Goal: Answer question/provide support: Ask a question

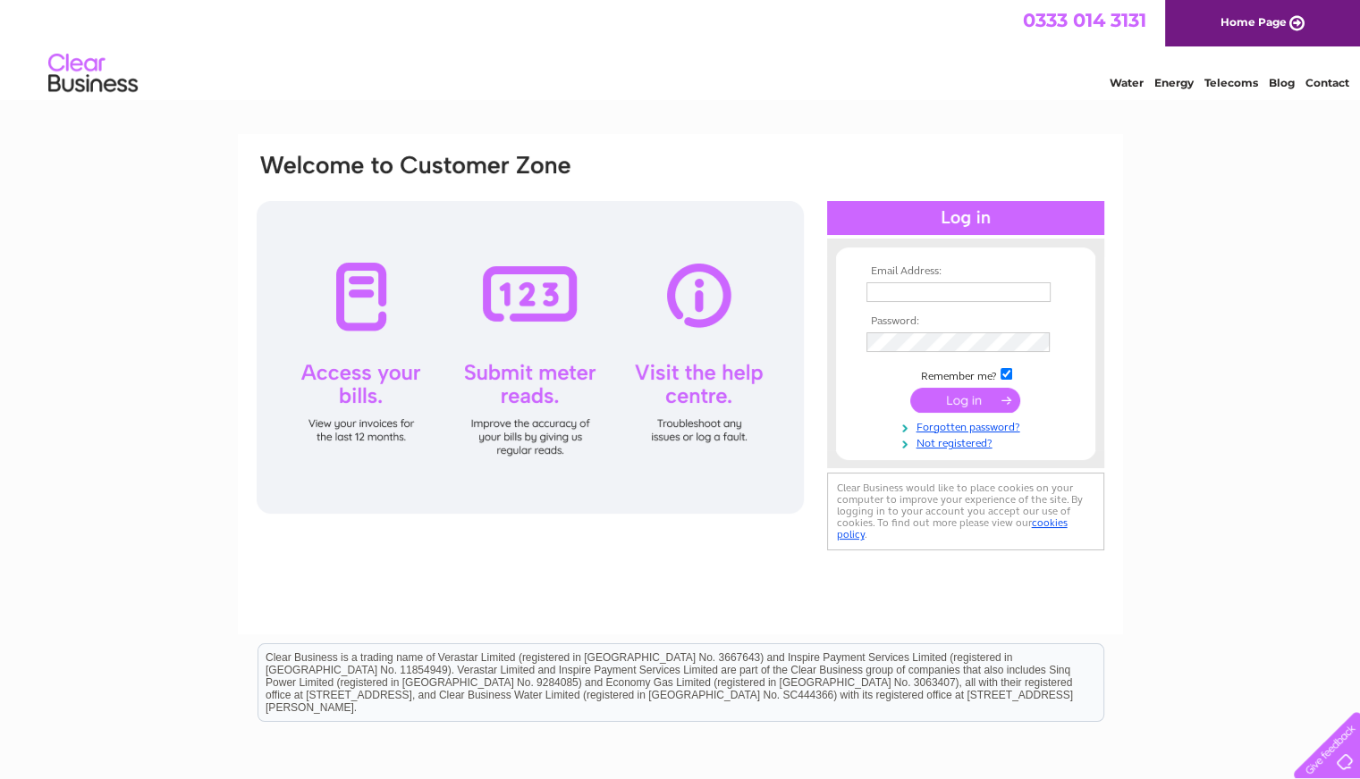
click at [891, 287] on input "text" at bounding box center [958, 292] width 184 height 20
type input "[EMAIL_ADDRESS][DOMAIN_NAME]"
click at [955, 394] on input "submit" at bounding box center [965, 400] width 110 height 25
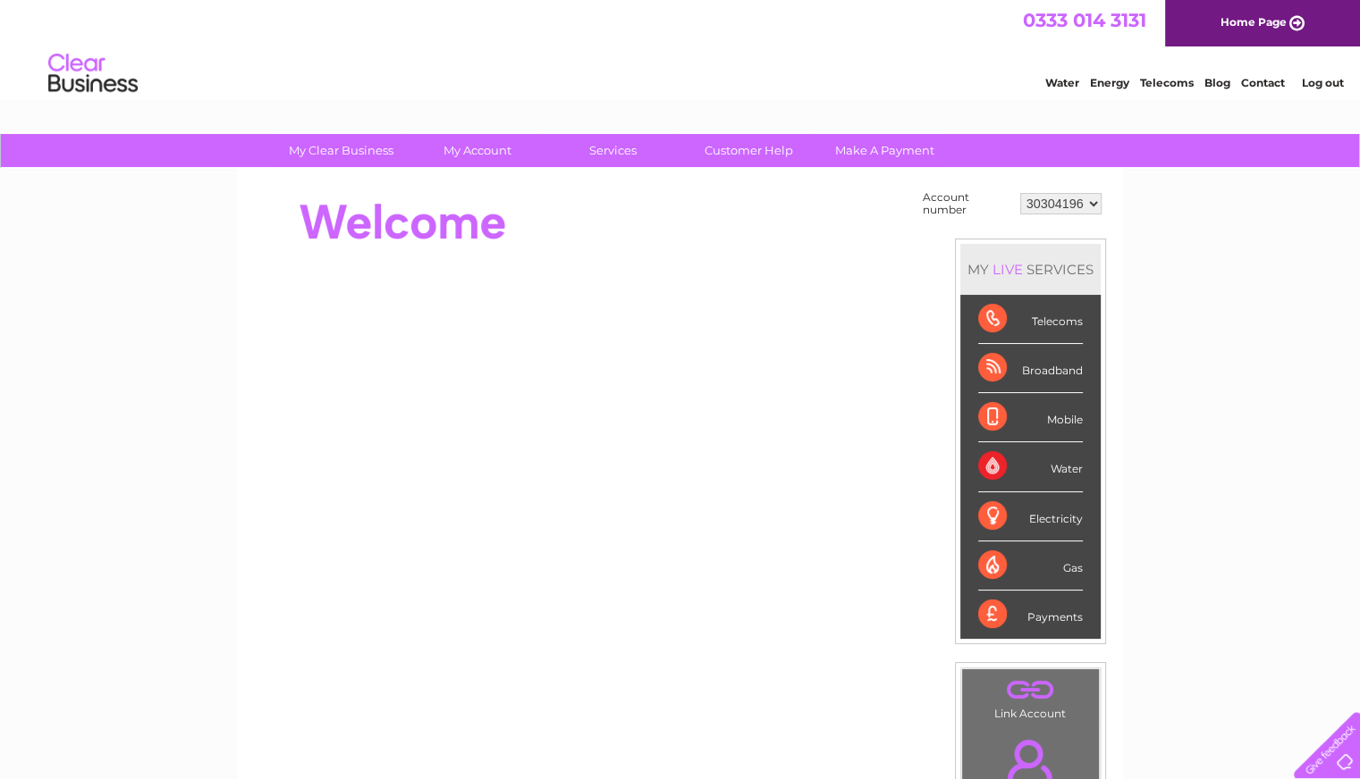
click at [1063, 370] on div "Broadband" at bounding box center [1030, 368] width 105 height 49
click at [987, 369] on div "Broadband" at bounding box center [1030, 368] width 105 height 49
click at [1004, 305] on div "Telecoms" at bounding box center [1030, 319] width 105 height 49
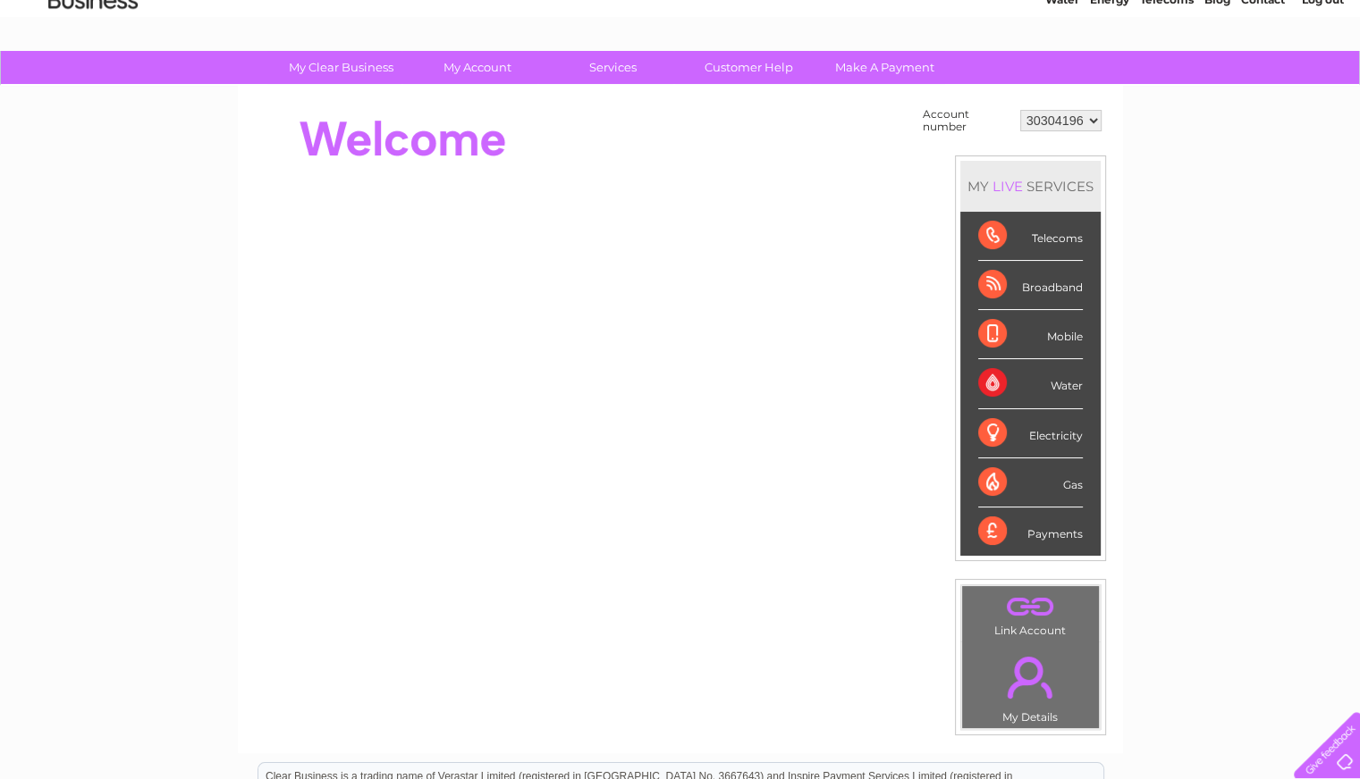
scroll to position [43, 0]
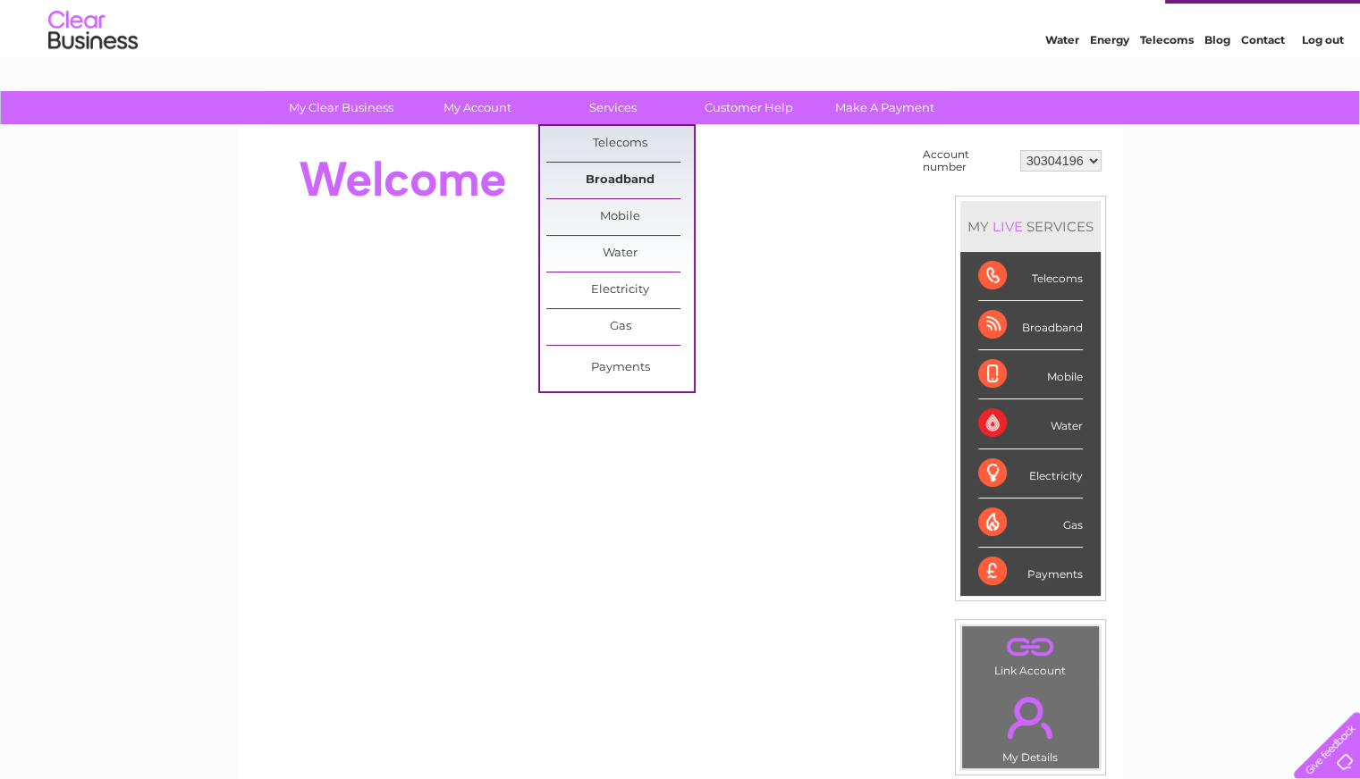
click at [619, 180] on link "Broadband" at bounding box center [619, 181] width 147 height 36
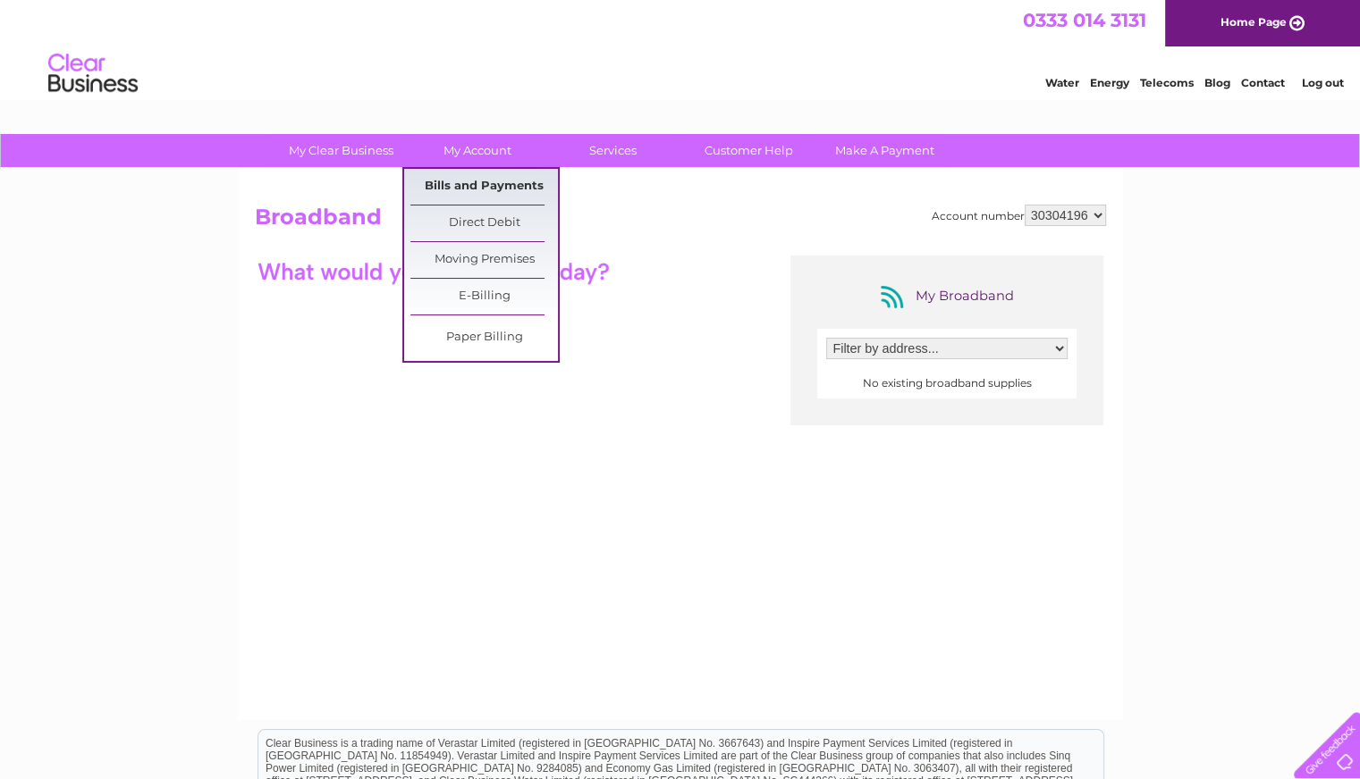
click at [488, 180] on link "Bills and Payments" at bounding box center [483, 187] width 147 height 36
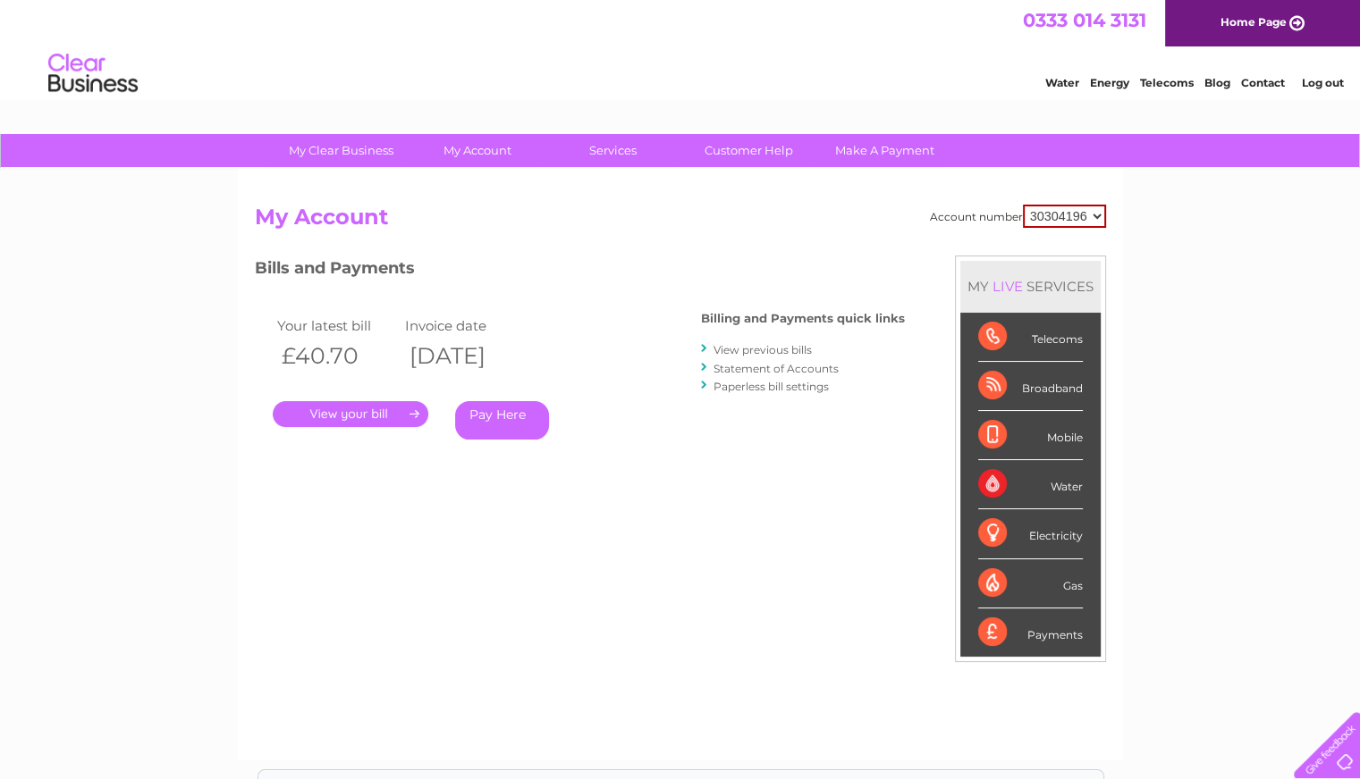
click at [358, 416] on link "." at bounding box center [351, 414] width 156 height 26
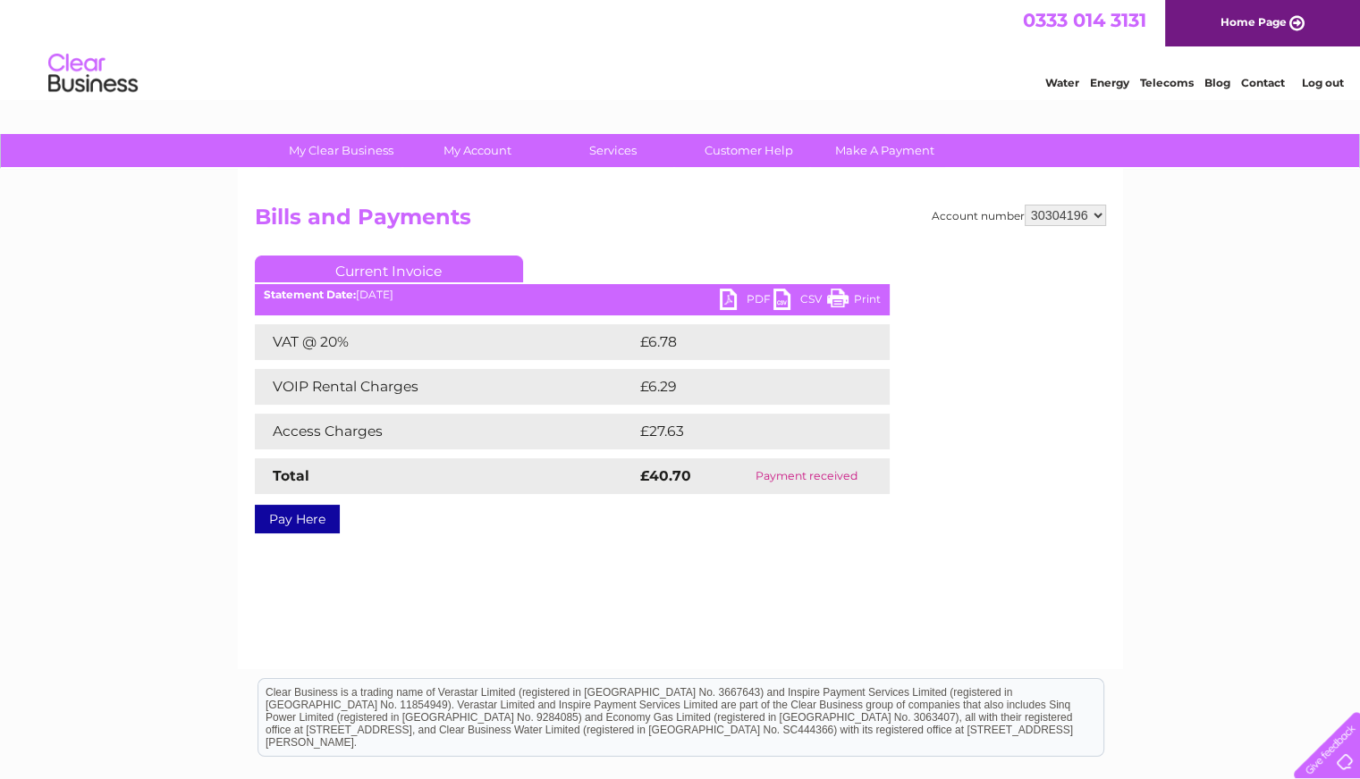
drag, startPoint x: 851, startPoint y: 291, endPoint x: 1091, endPoint y: 566, distance: 365.5
click at [851, 291] on link "Print" at bounding box center [854, 302] width 54 height 26
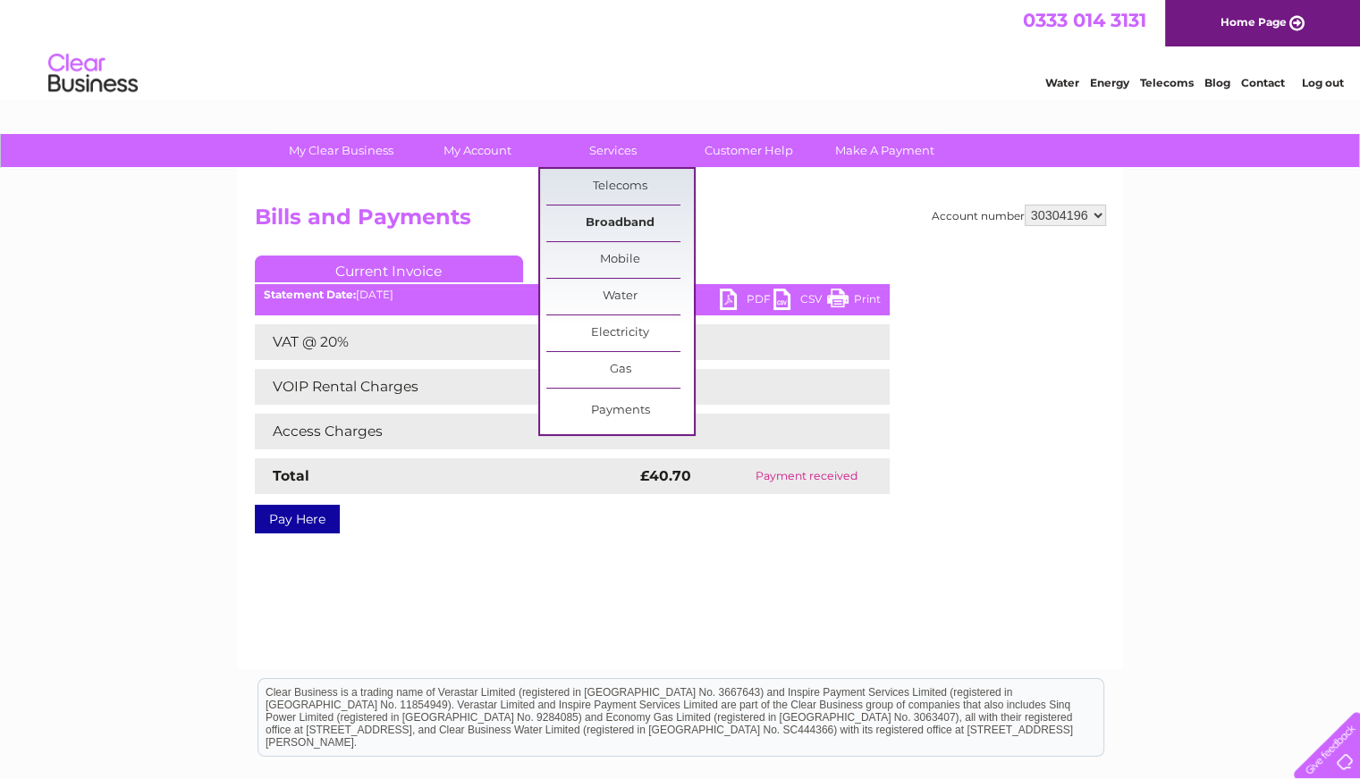
click at [617, 223] on link "Broadband" at bounding box center [619, 224] width 147 height 36
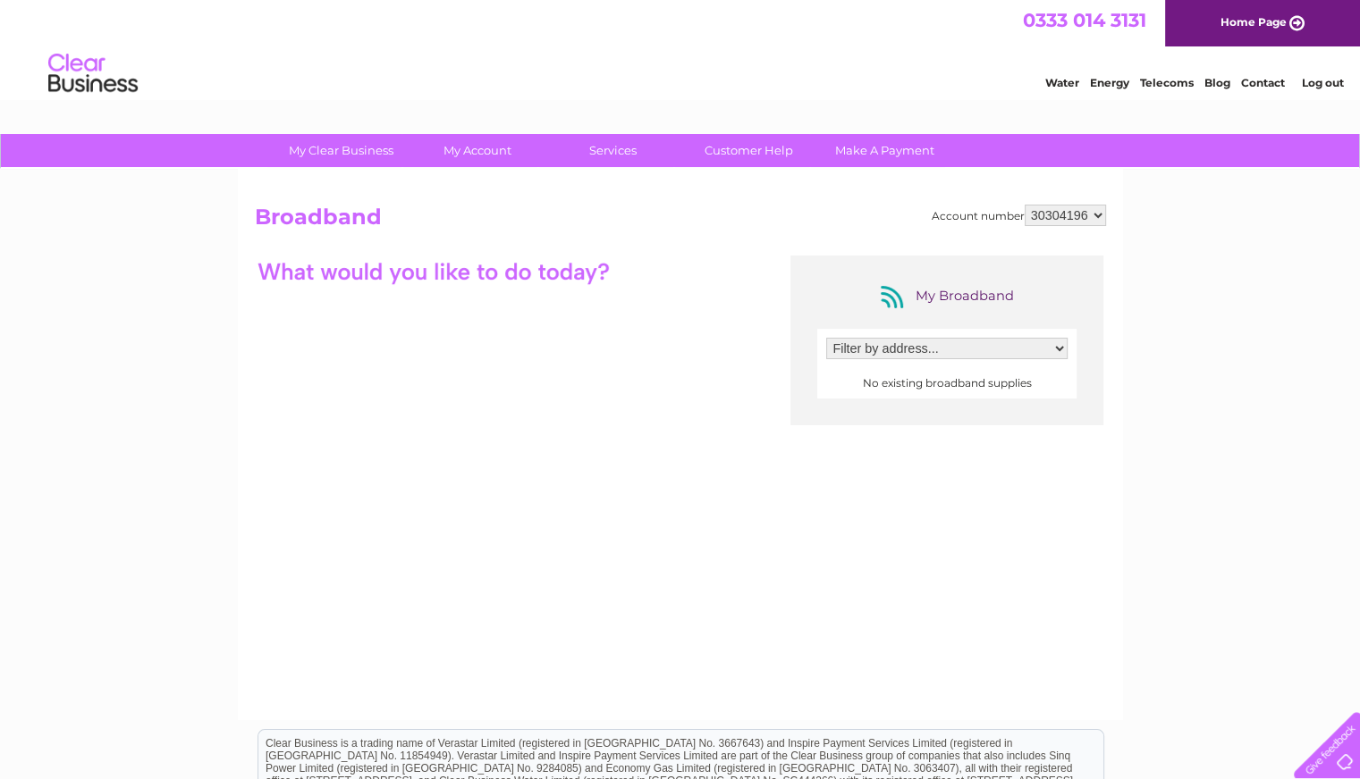
click at [1057, 350] on select "Filter by address..." at bounding box center [946, 348] width 241 height 21
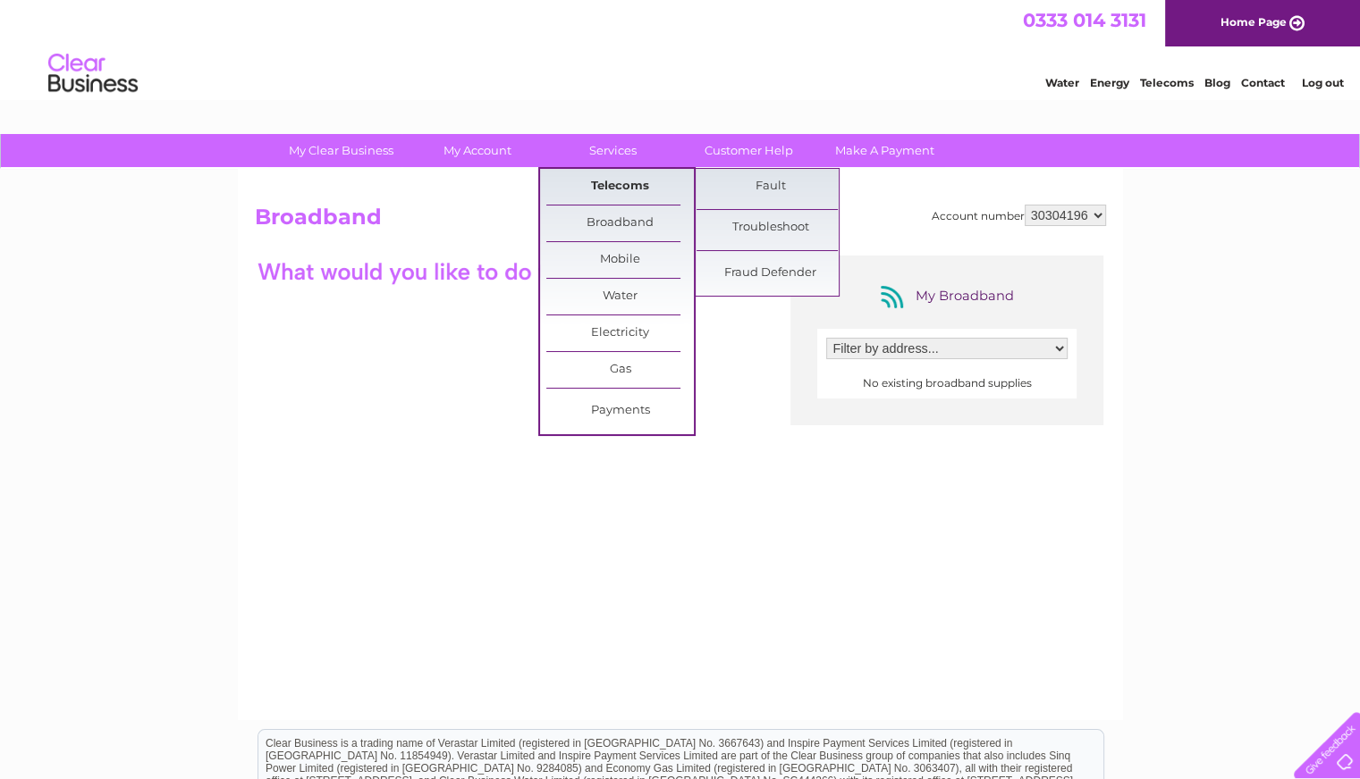
click at [613, 186] on link "Telecoms" at bounding box center [619, 187] width 147 height 36
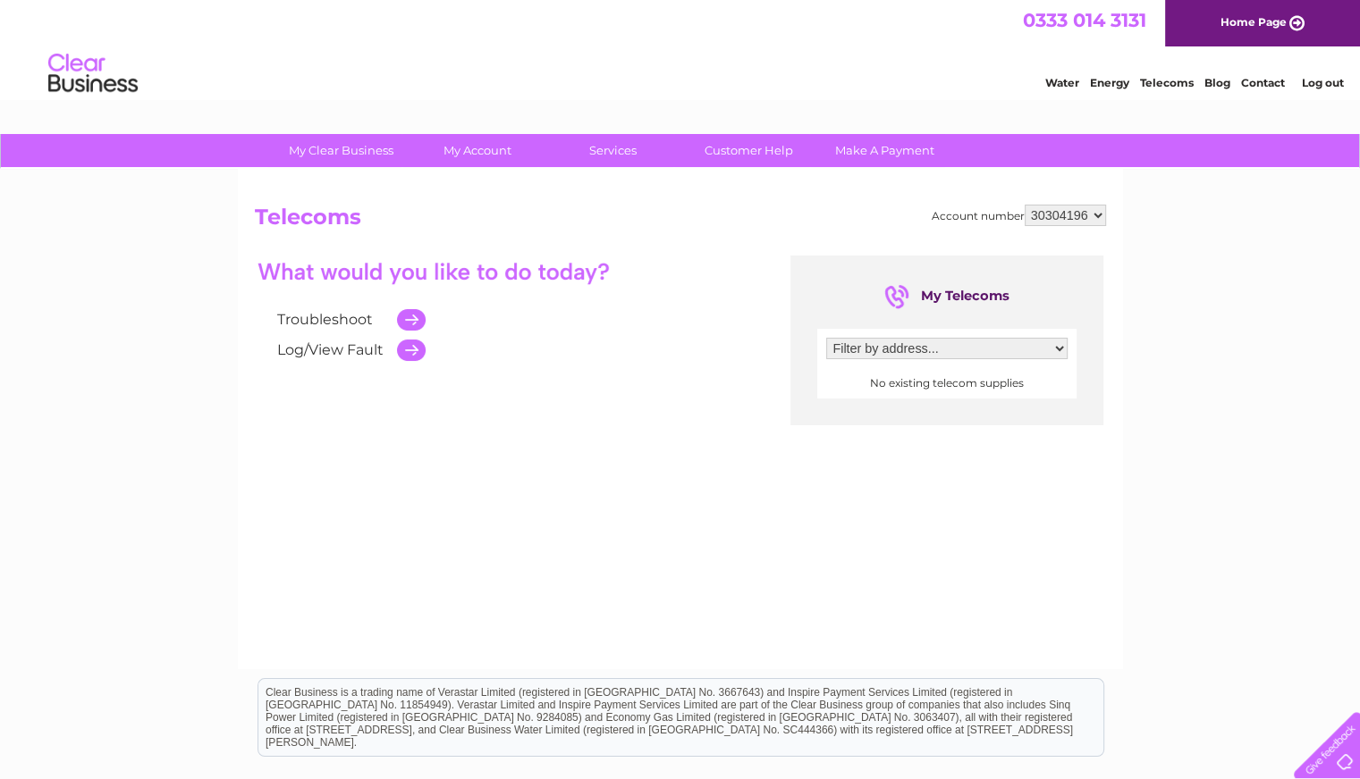
click at [863, 352] on select "Filter by address..." at bounding box center [946, 348] width 241 height 21
click at [826, 338] on select "Filter by address..." at bounding box center [946, 348] width 241 height 21
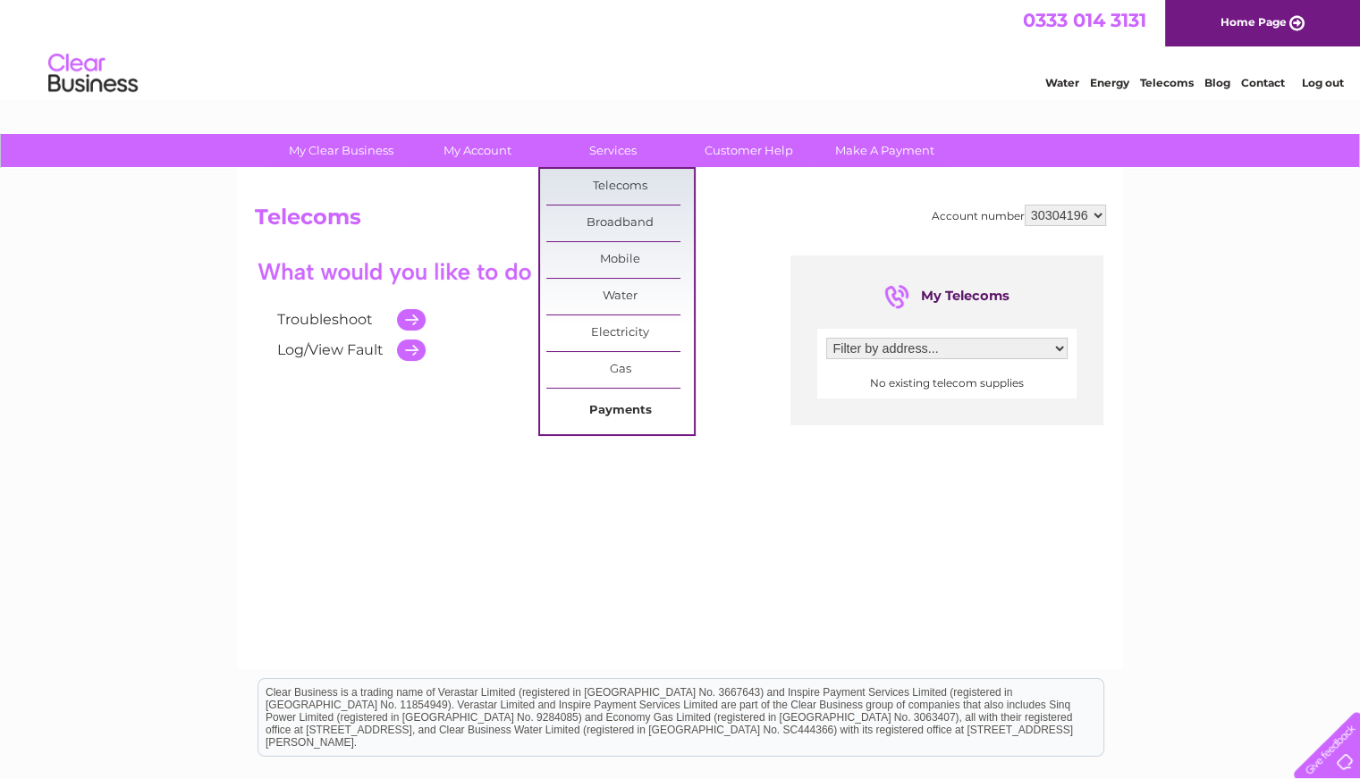
click at [628, 409] on link "Payments" at bounding box center [619, 411] width 147 height 36
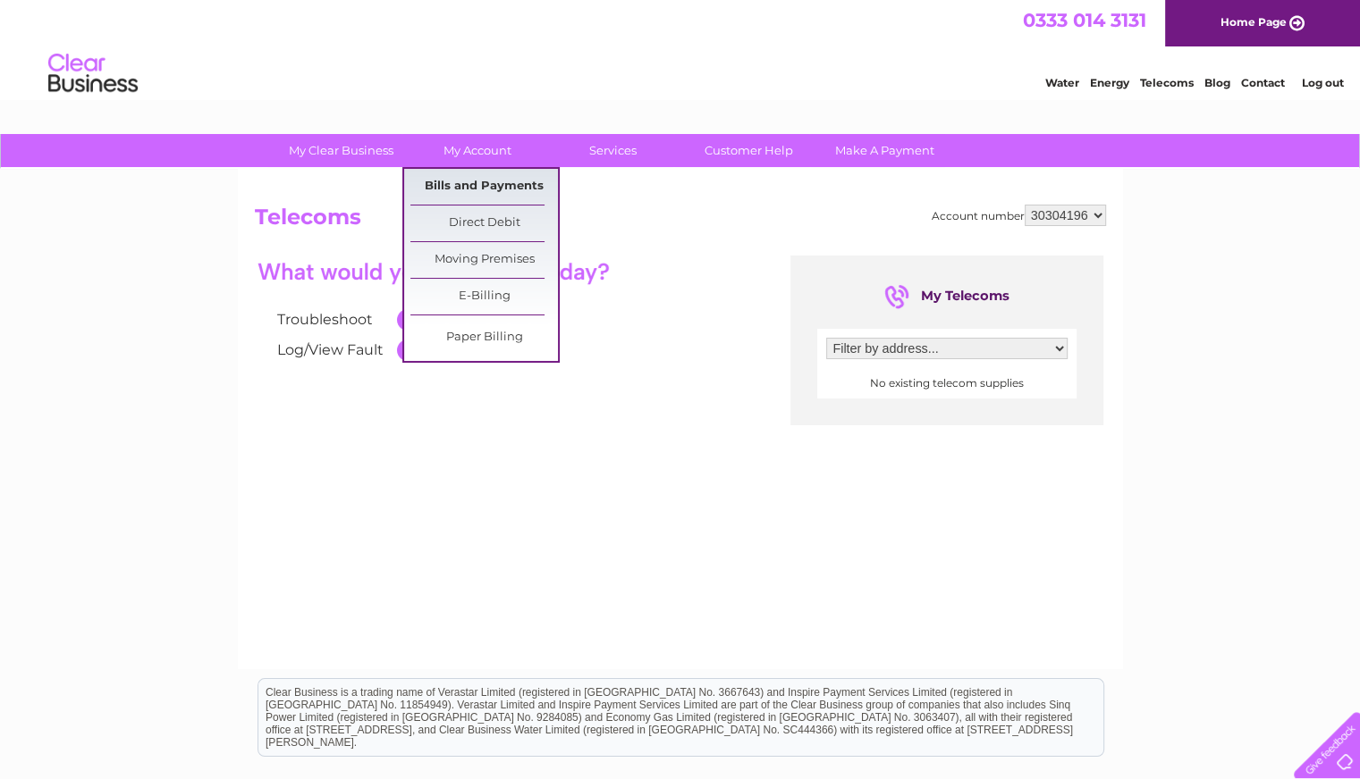
click at [478, 179] on link "Bills and Payments" at bounding box center [483, 187] width 147 height 36
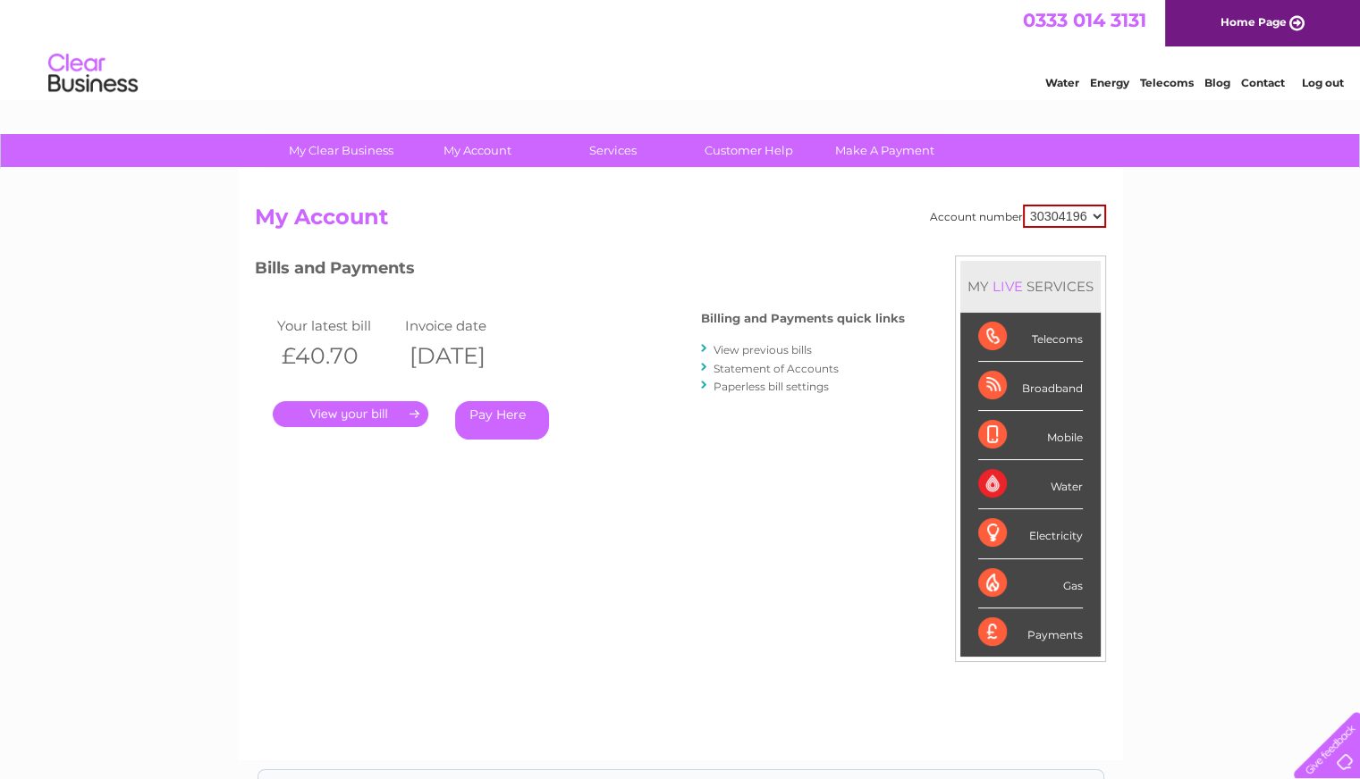
click at [360, 416] on link "." at bounding box center [351, 414] width 156 height 26
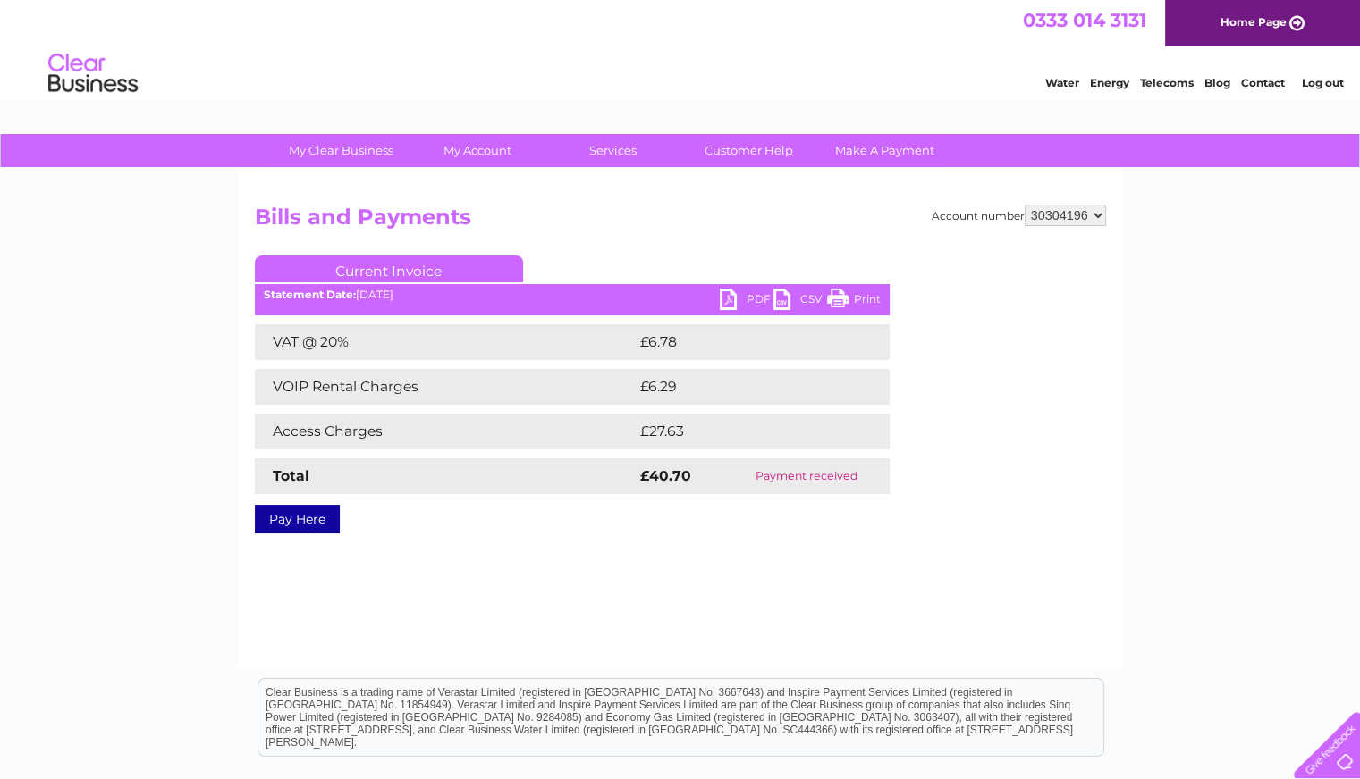
click at [1099, 215] on select "30304196" at bounding box center [1064, 215] width 81 height 21
click at [1096, 215] on select "30304196" at bounding box center [1064, 215] width 81 height 21
click at [769, 147] on link "Customer Help" at bounding box center [748, 150] width 147 height 33
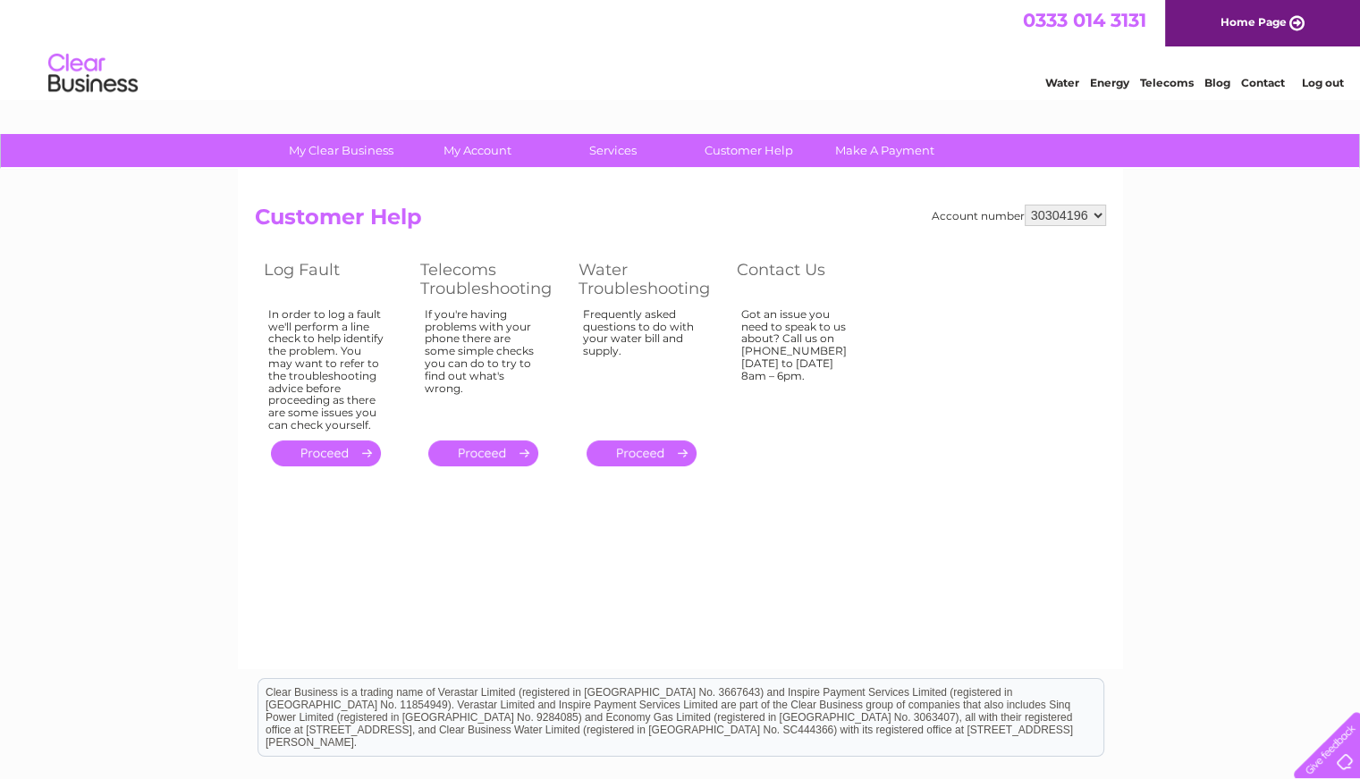
click at [504, 451] on link "." at bounding box center [483, 454] width 110 height 26
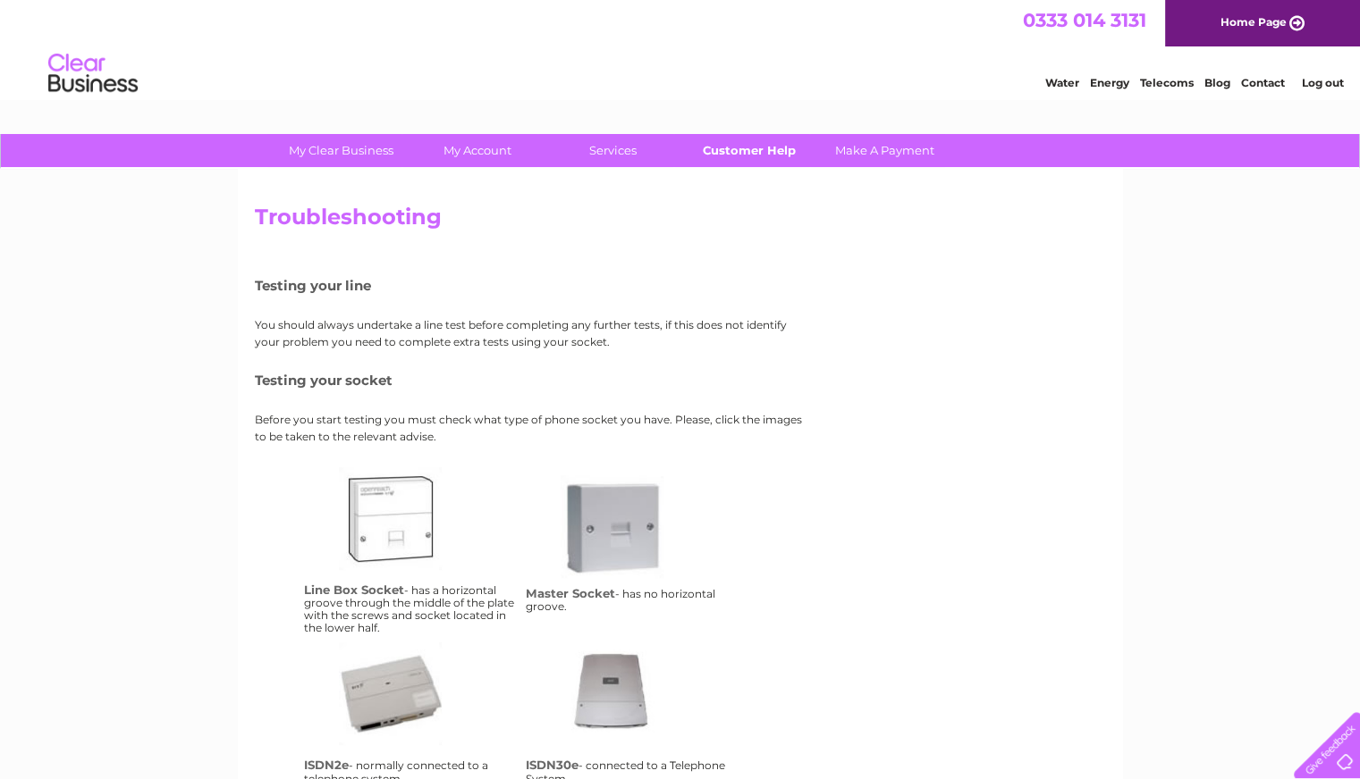
click at [782, 145] on link "Customer Help" at bounding box center [748, 150] width 147 height 33
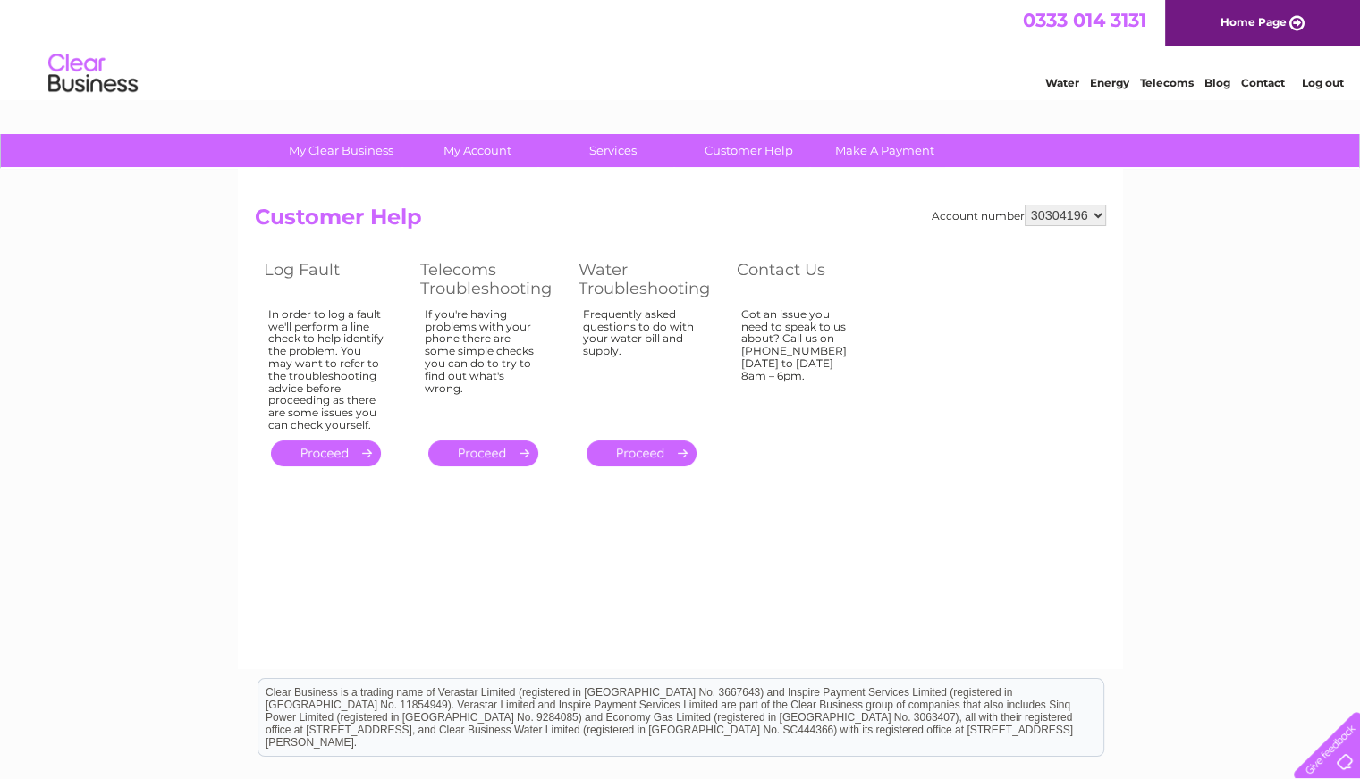
click at [497, 450] on link "." at bounding box center [483, 454] width 110 height 26
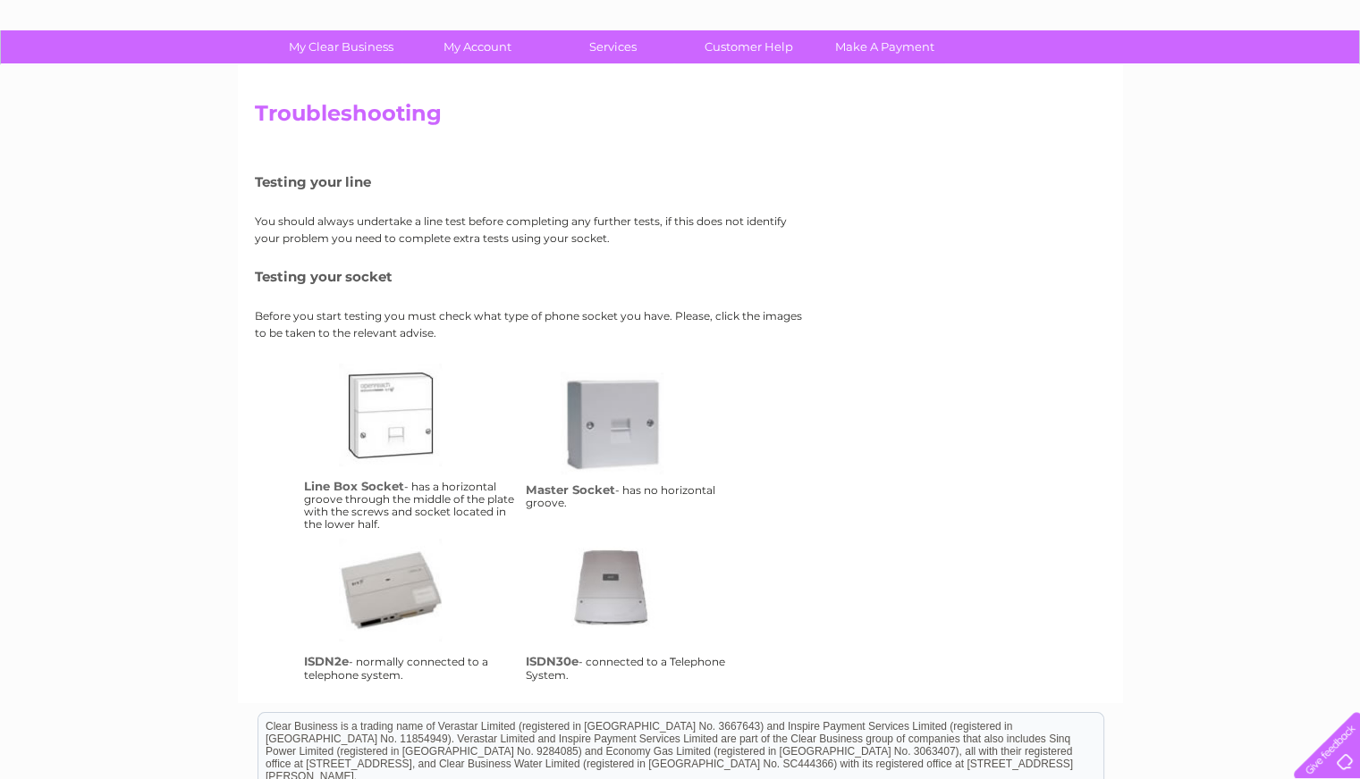
scroll to position [86, 0]
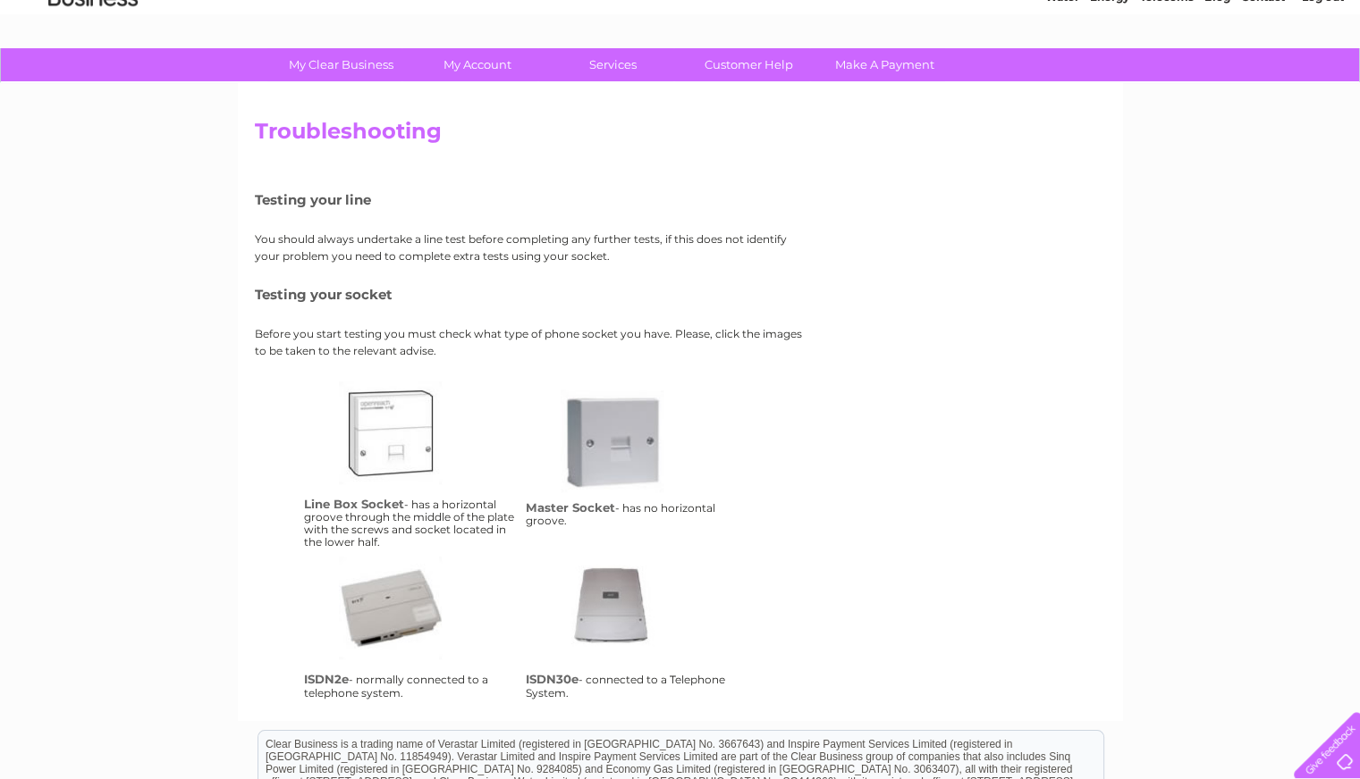
click at [397, 434] on link "lbs" at bounding box center [410, 453] width 143 height 143
